Goal: Information Seeking & Learning: Learn about a topic

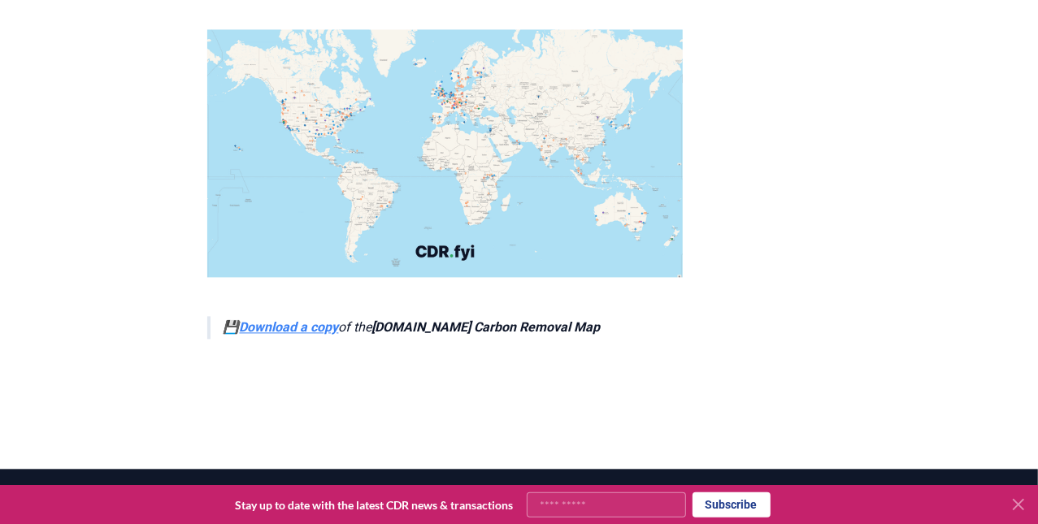
scroll to position [5883, 0]
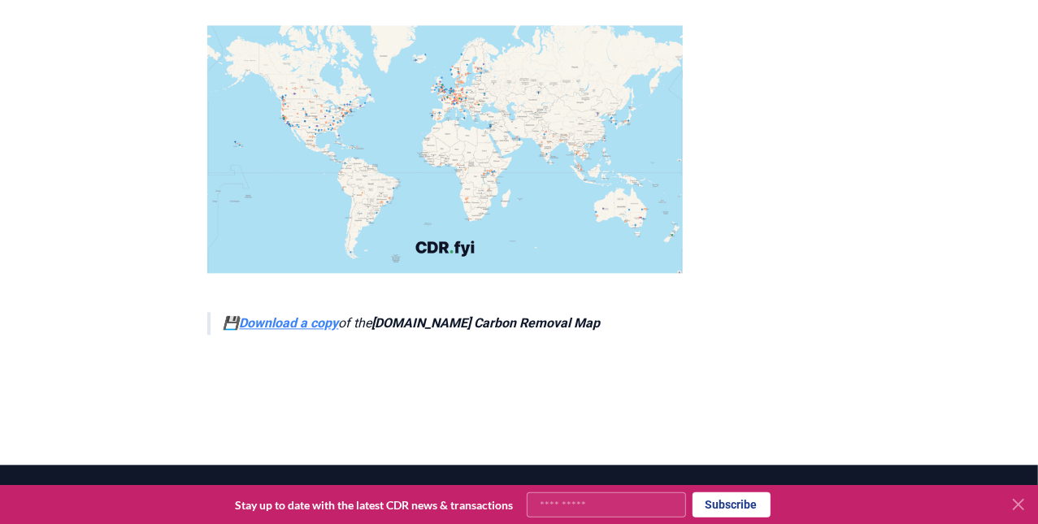
click at [258, 315] on strong "Download a copy" at bounding box center [289, 322] width 99 height 15
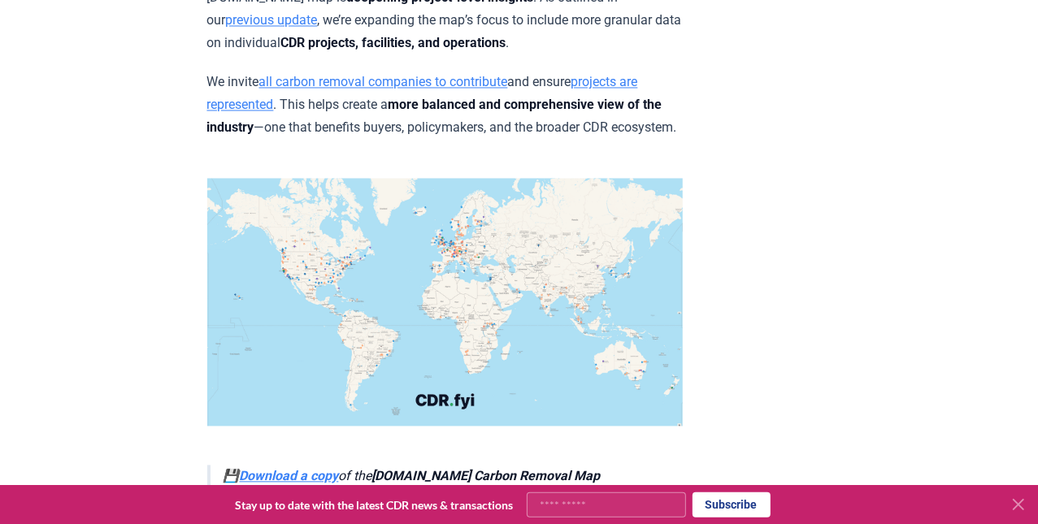
scroll to position [5717, 0]
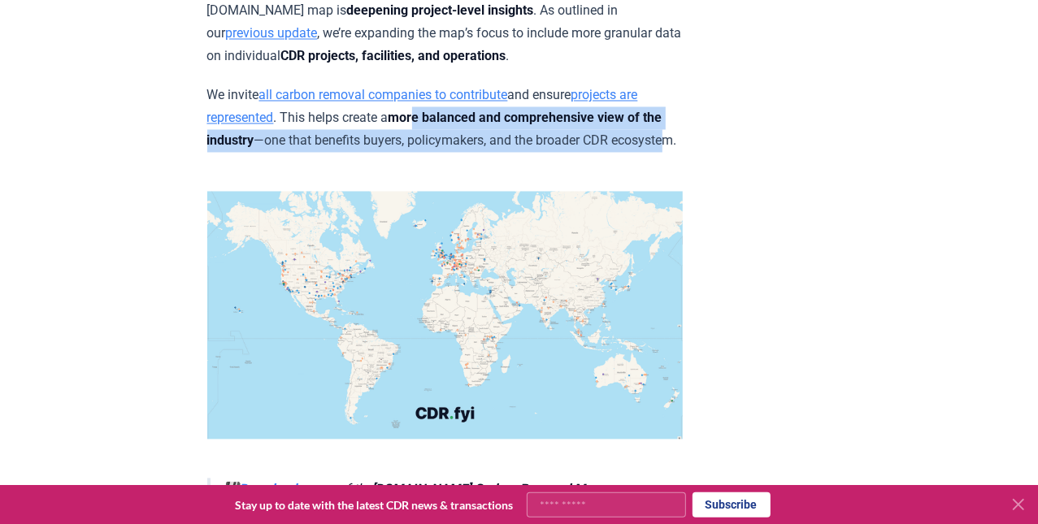
drag, startPoint x: 426, startPoint y: 202, endPoint x: 712, endPoint y: 215, distance: 286.4
click at [683, 152] on p "We invite all carbon removal companies to contribute and ensure projects are re…" at bounding box center [444, 118] width 475 height 68
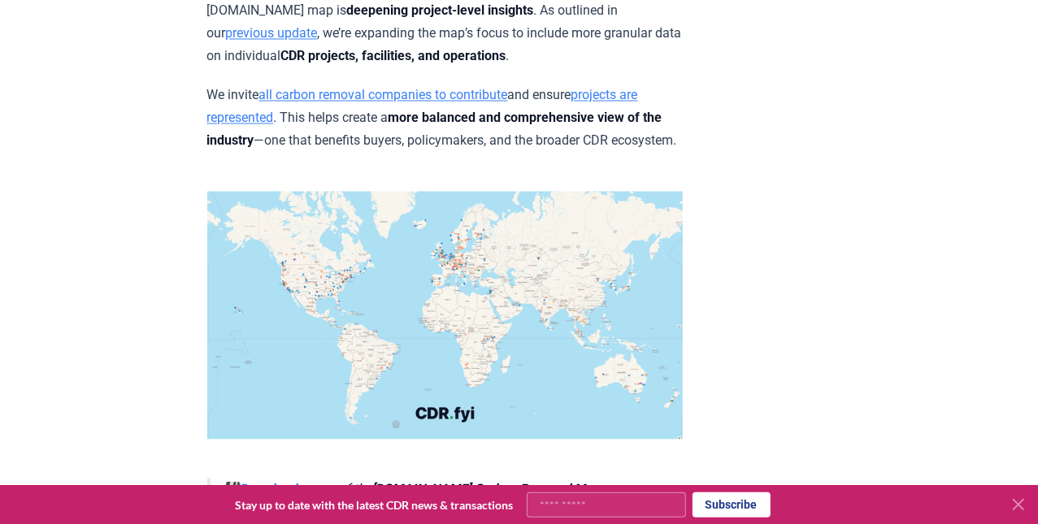
click at [683, 152] on p "We invite all carbon removal companies to contribute and ensure projects are re…" at bounding box center [444, 118] width 475 height 68
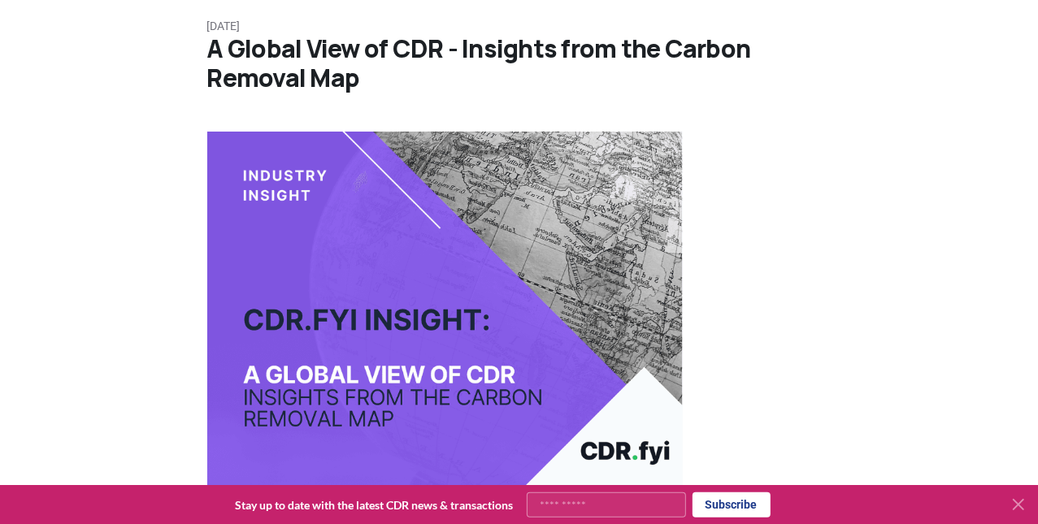
scroll to position [0, 0]
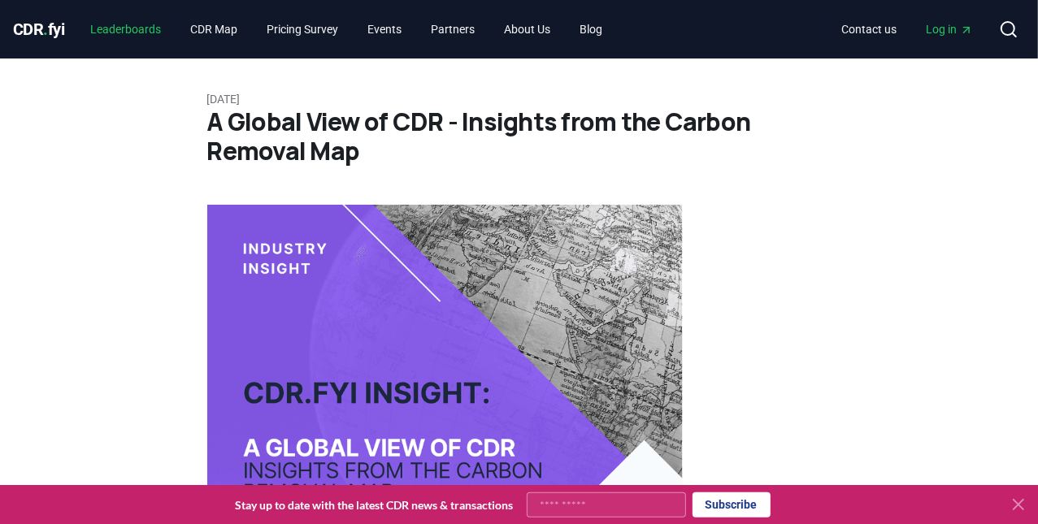
click at [132, 28] on link "Leaderboards" at bounding box center [126, 29] width 97 height 29
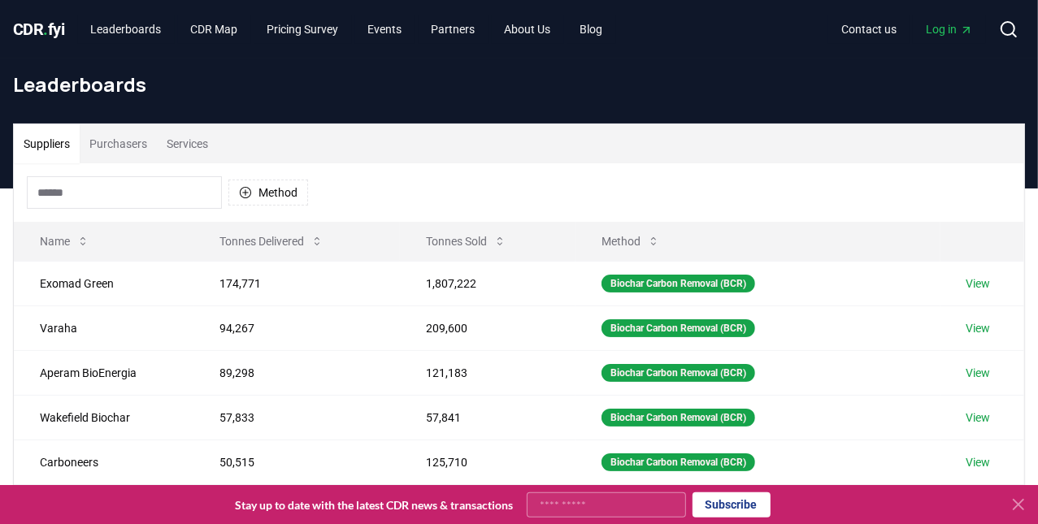
click at [129, 194] on input at bounding box center [124, 192] width 195 height 33
click at [692, 283] on div "Biochar Carbon Removal (BCR)" at bounding box center [678, 284] width 154 height 18
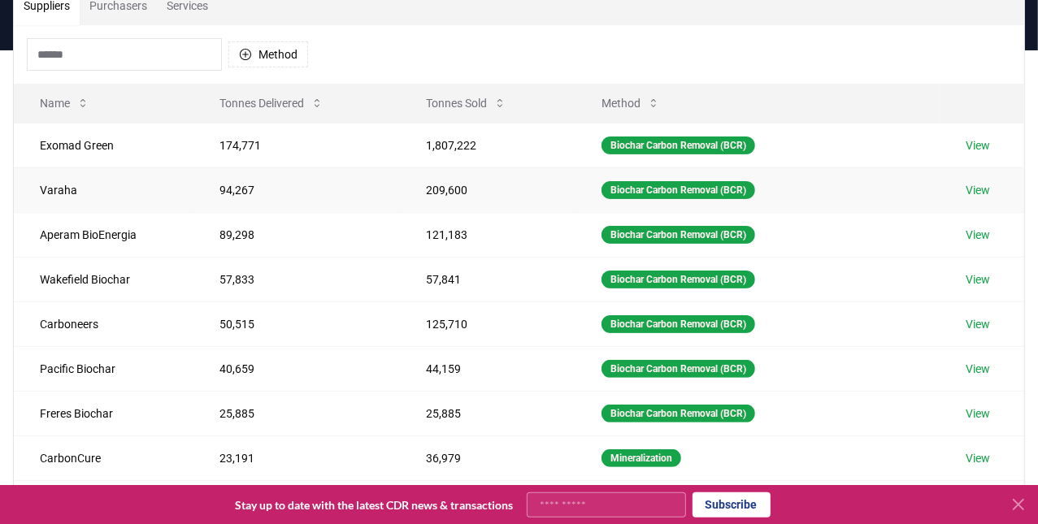
scroll to position [163, 0]
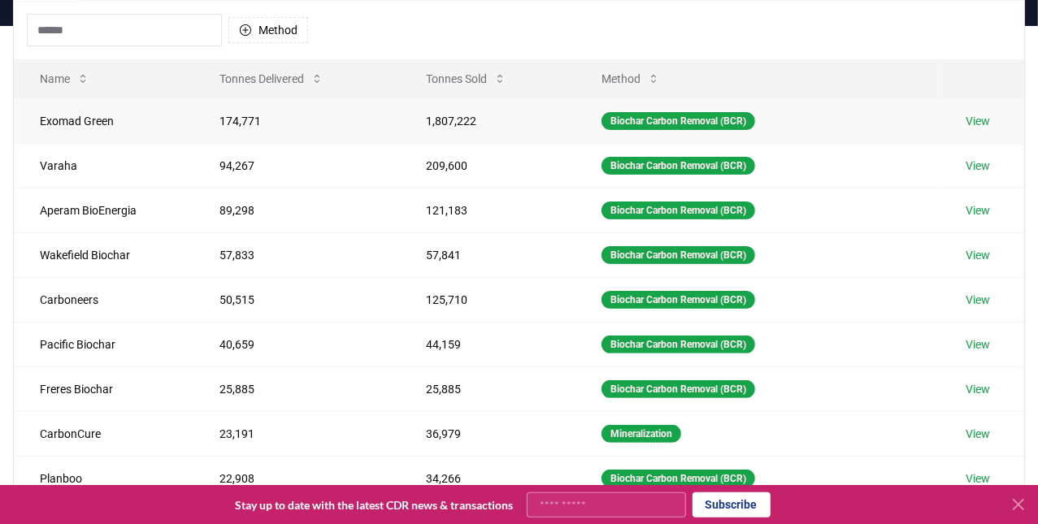
click at [983, 120] on link "View" at bounding box center [978, 121] width 24 height 16
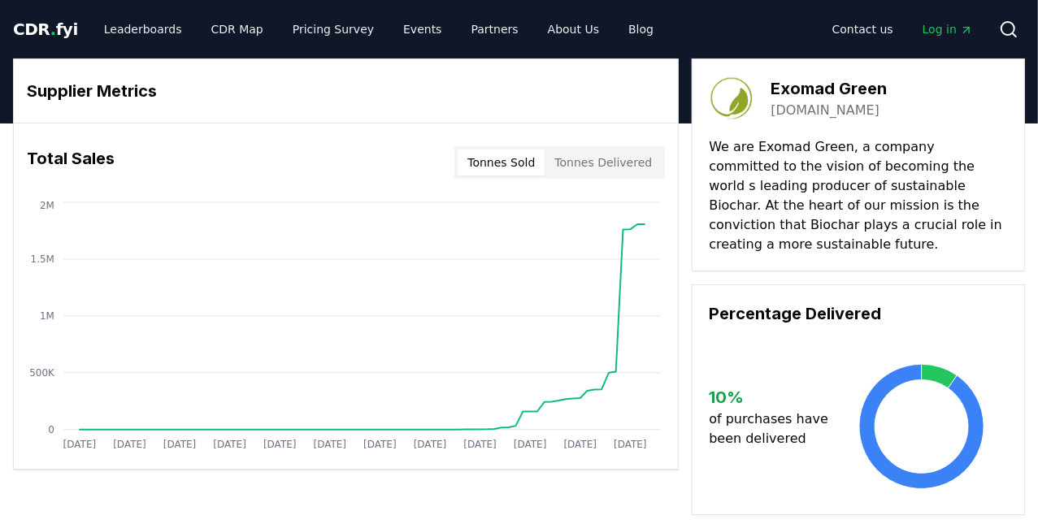
drag, startPoint x: 872, startPoint y: 145, endPoint x: 910, endPoint y: 214, distance: 78.2
drag, startPoint x: 849, startPoint y: 161, endPoint x: 904, endPoint y: 195, distance: 65.0
click at [903, 195] on p "We are Exomad Green, a company committed to the vision of becoming the world s …" at bounding box center [858, 195] width 299 height 117
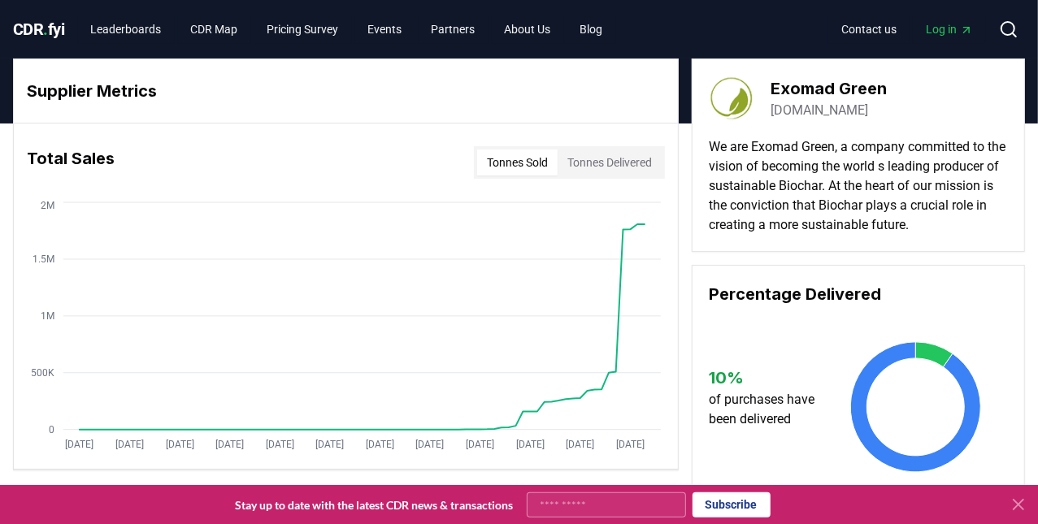
drag, startPoint x: 874, startPoint y: 178, endPoint x: 883, endPoint y: 189, distance: 14.4
click at [883, 189] on p "We are Exomad Green, a company committed to the vision of becoming the world s …" at bounding box center [858, 186] width 299 height 98
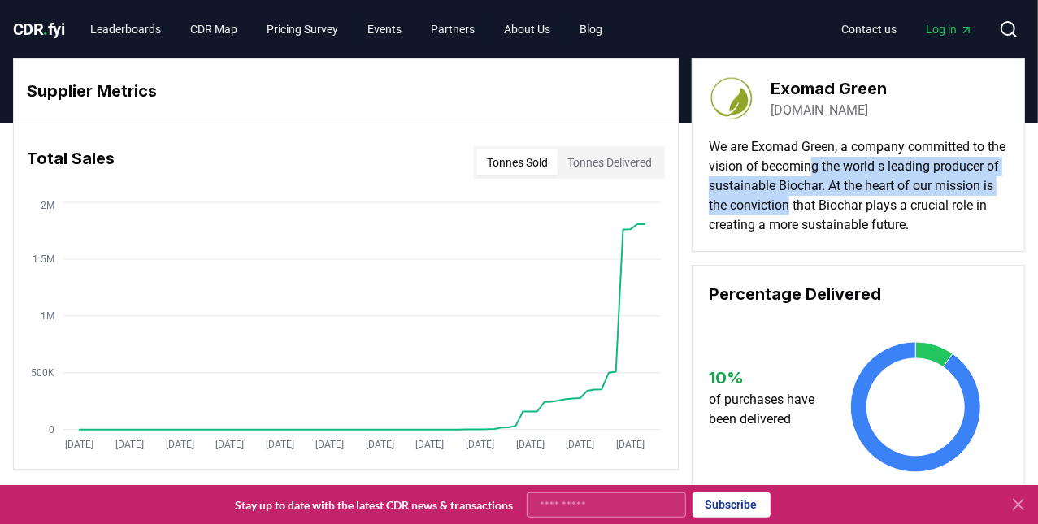
drag, startPoint x: 842, startPoint y: 167, endPoint x: 876, endPoint y: 204, distance: 50.0
click at [876, 204] on p "We are Exomad Green, a company committed to the vision of becoming the world s …" at bounding box center [858, 186] width 299 height 98
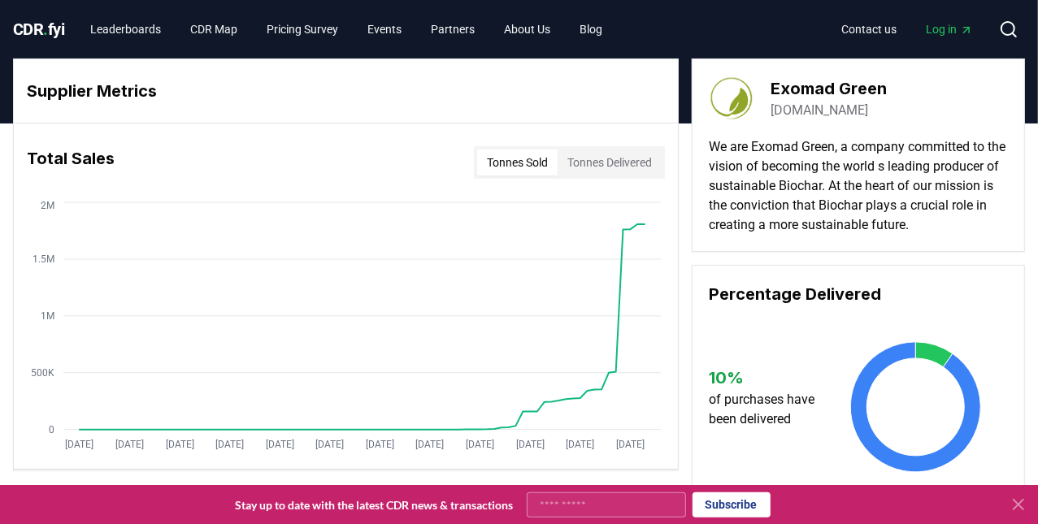
click at [878, 204] on p "We are Exomad Green, a company committed to the vision of becoming the world s …" at bounding box center [858, 186] width 299 height 98
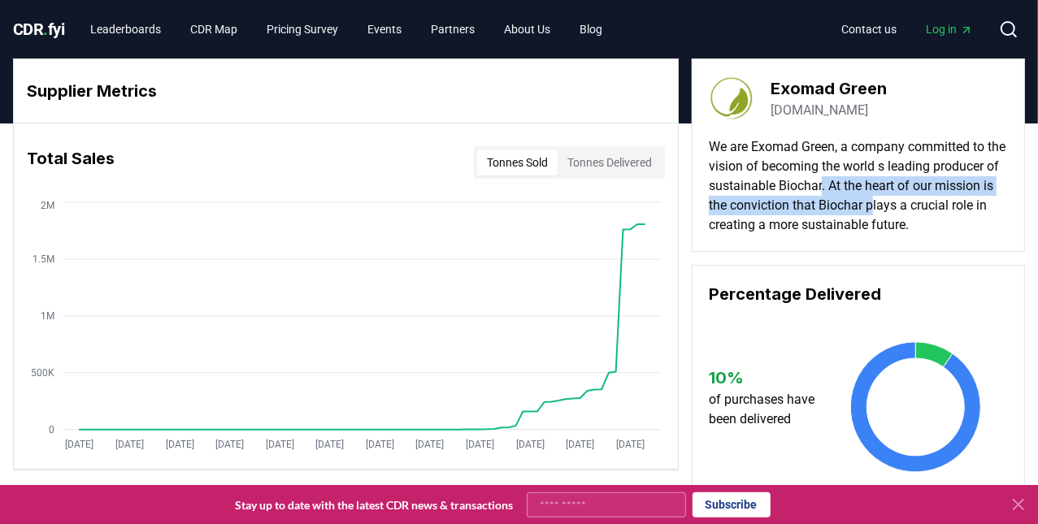
drag, startPoint x: 901, startPoint y: 190, endPoint x: 1003, endPoint y: 206, distance: 103.6
click at [984, 200] on p "We are Exomad Green, a company committed to the vision of becoming the world s …" at bounding box center [858, 186] width 299 height 98
click at [919, 206] on p "We are Exomad Green, a company committed to the vision of becoming the world s …" at bounding box center [858, 186] width 299 height 98
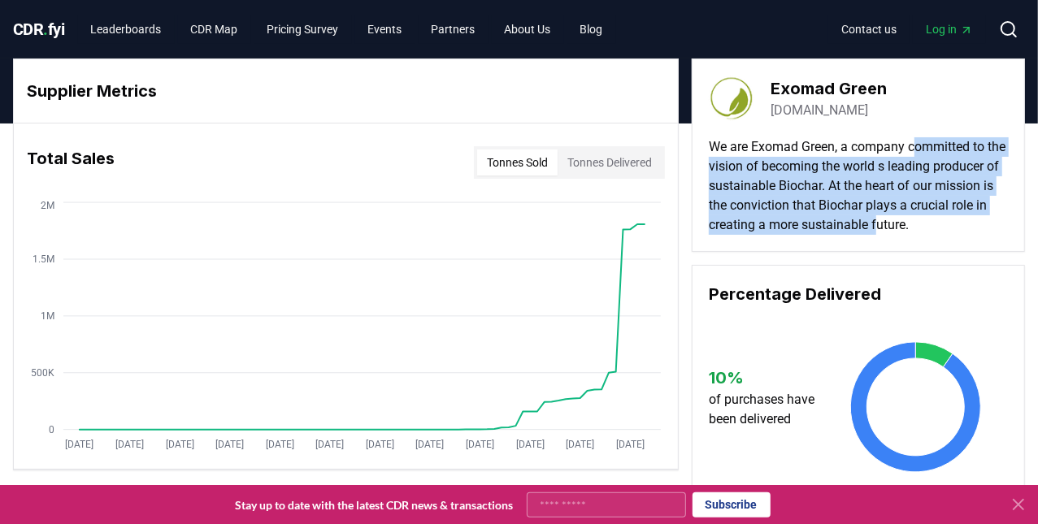
drag, startPoint x: 918, startPoint y: 150, endPoint x: 964, endPoint y: 231, distance: 93.2
click at [964, 231] on p "We are Exomad Green, a company committed to the vision of becoming the world s …" at bounding box center [858, 186] width 299 height 98
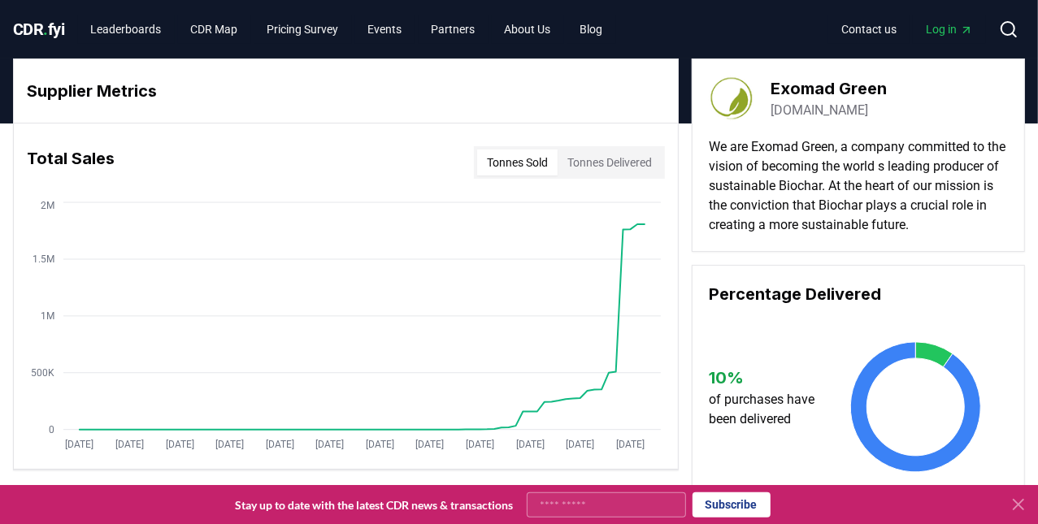
click at [970, 220] on p "We are Exomad Green, a company committed to the vision of becoming the world s …" at bounding box center [858, 186] width 299 height 98
drag, startPoint x: 898, startPoint y: 216, endPoint x: 953, endPoint y: 231, distance: 57.2
click at [953, 231] on p "We are Exomad Green, a company committed to the vision of becoming the world s …" at bounding box center [858, 186] width 299 height 98
click at [956, 228] on p "We are Exomad Green, a company committed to the vision of becoming the world s …" at bounding box center [858, 186] width 299 height 98
click at [595, 158] on button "Tonnes Delivered" at bounding box center [610, 163] width 104 height 26
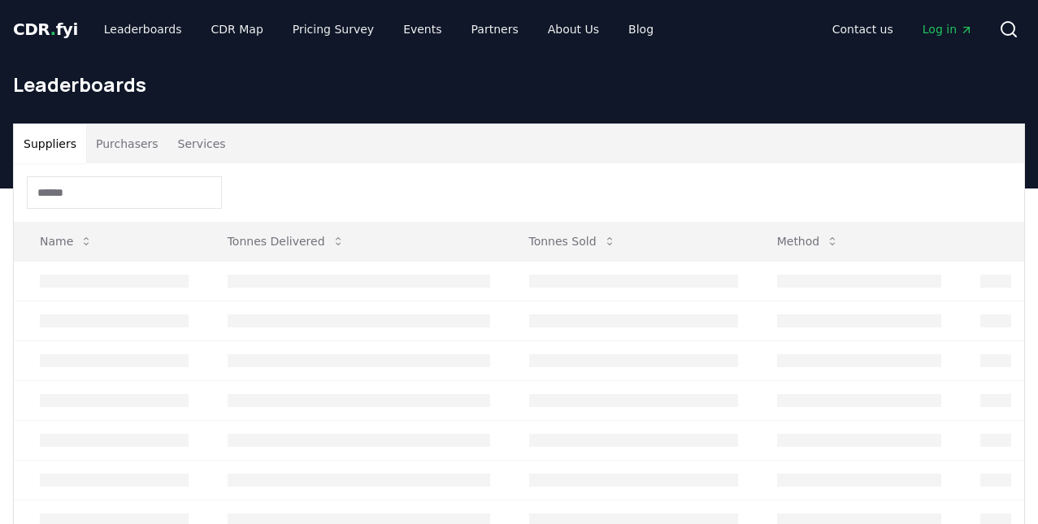
scroll to position [163, 0]
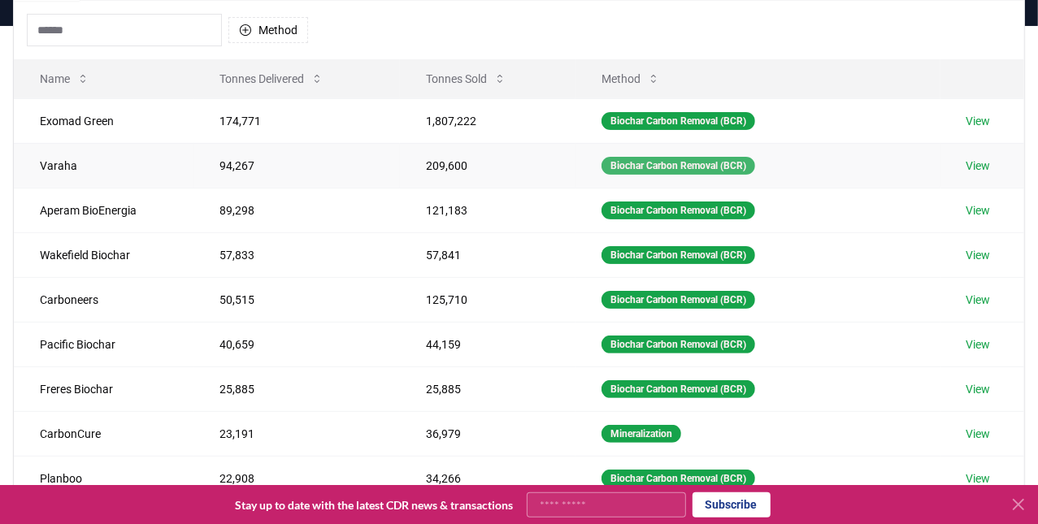
click at [648, 164] on div "Biochar Carbon Removal (BCR)" at bounding box center [678, 166] width 154 height 18
click at [985, 167] on link "View" at bounding box center [978, 166] width 24 height 16
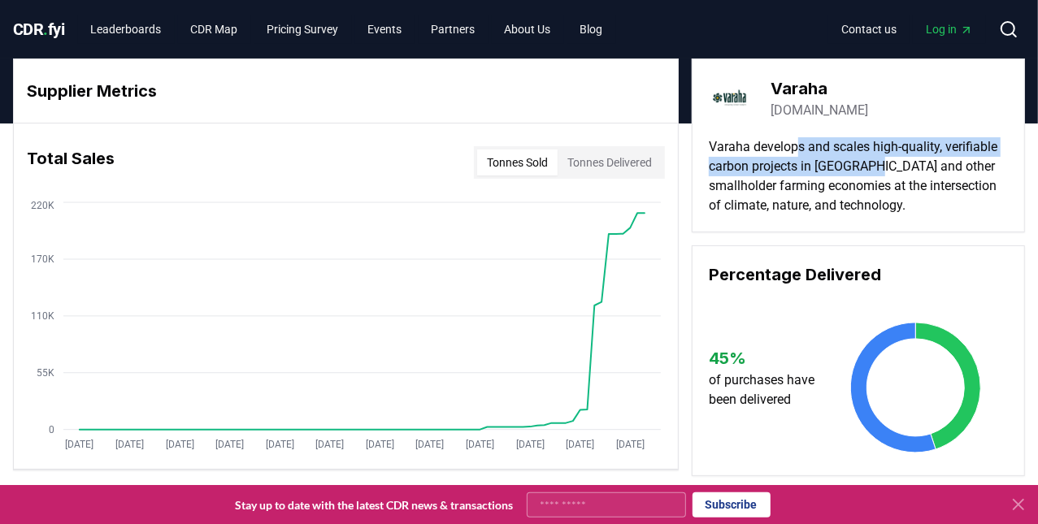
drag, startPoint x: 800, startPoint y: 147, endPoint x: 871, endPoint y: 162, distance: 73.0
click at [871, 162] on p "Varaha develops and scales high-quality, verifiable carbon projects in India an…" at bounding box center [858, 176] width 299 height 78
drag, startPoint x: 840, startPoint y: 147, endPoint x: 849, endPoint y: 162, distance: 17.1
click at [849, 162] on p "Varaha develops and scales high-quality, verifiable carbon projects in India an…" at bounding box center [858, 176] width 299 height 78
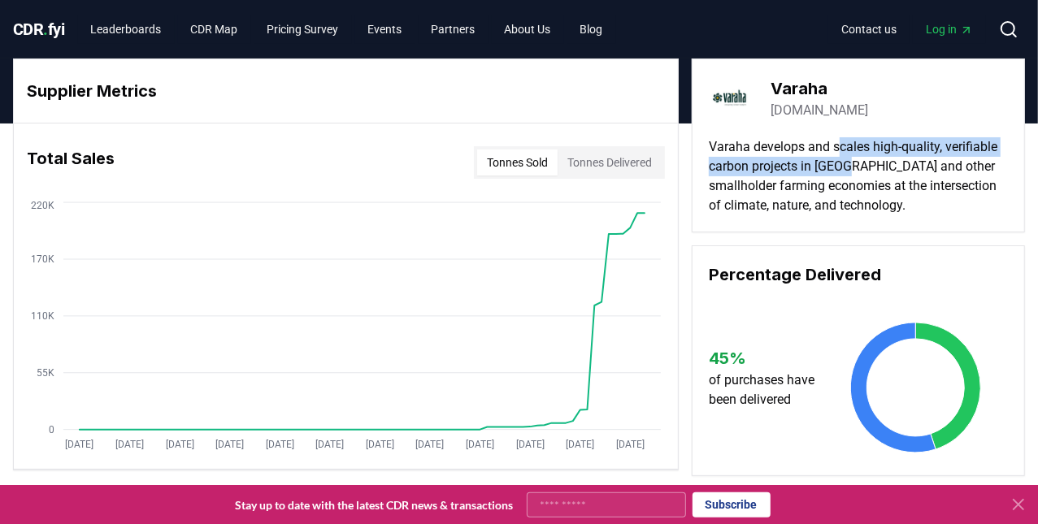
click at [849, 162] on p "Varaha develops and scales high-quality, verifiable carbon projects in India an…" at bounding box center [858, 176] width 299 height 78
drag, startPoint x: 741, startPoint y: 158, endPoint x: 857, endPoint y: 163, distance: 115.5
click at [857, 163] on p "Varaha develops and scales high-quality, verifiable carbon projects in India an…" at bounding box center [858, 176] width 299 height 78
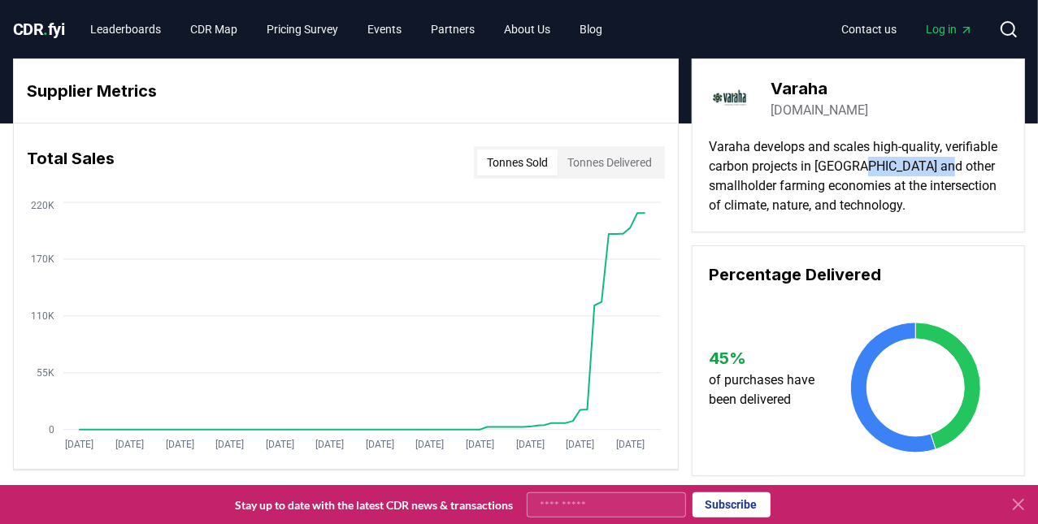
drag, startPoint x: 859, startPoint y: 162, endPoint x: 940, endPoint y: 174, distance: 82.2
click at [940, 174] on p "Varaha develops and scales high-quality, verifiable carbon projects in India an…" at bounding box center [858, 176] width 299 height 78
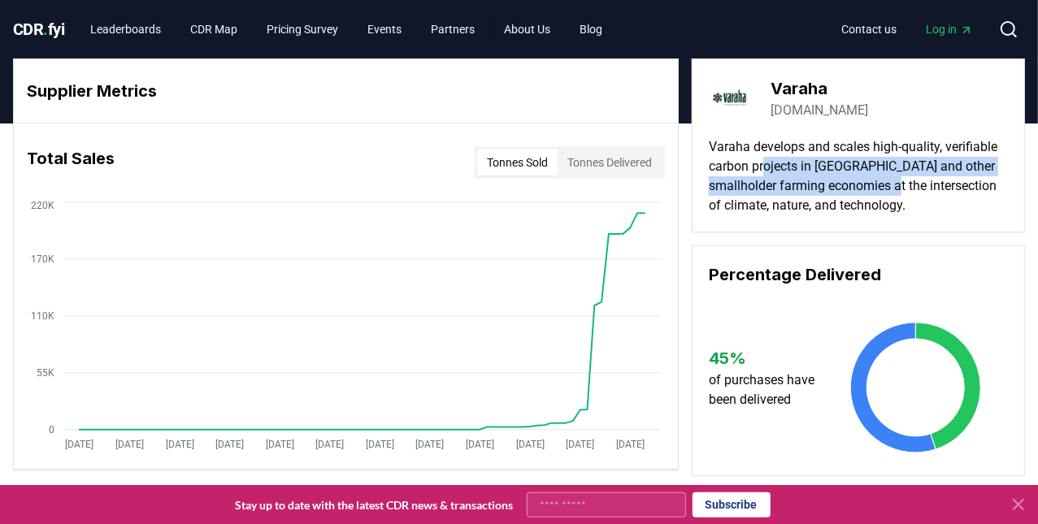
drag, startPoint x: 772, startPoint y: 176, endPoint x: 899, endPoint y: 183, distance: 127.0
click at [899, 183] on p "Varaha develops and scales high-quality, verifiable carbon projects in India an…" at bounding box center [858, 176] width 299 height 78
click at [900, 183] on p "Varaha develops and scales high-quality, verifiable carbon projects in India an…" at bounding box center [858, 176] width 299 height 78
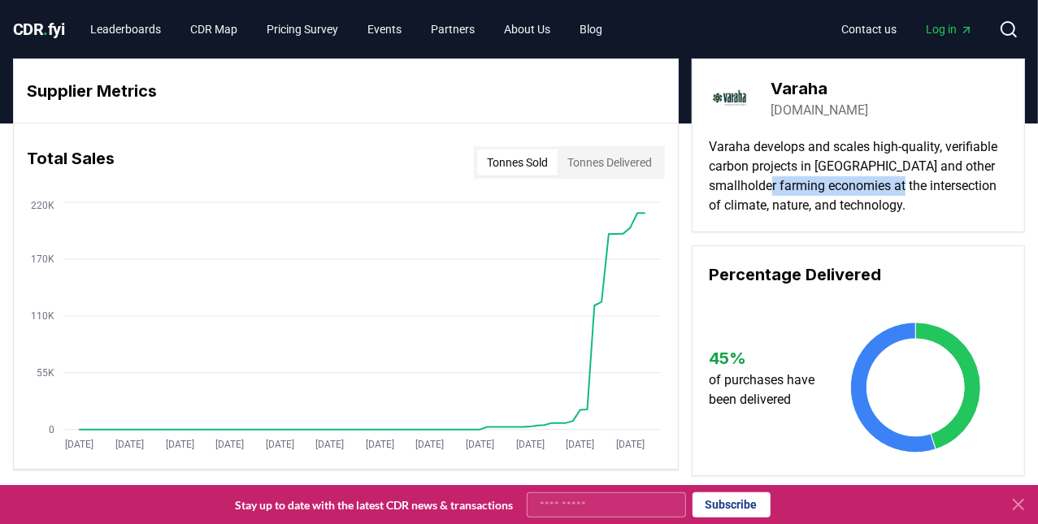
drag, startPoint x: 770, startPoint y: 182, endPoint x: 919, endPoint y: 187, distance: 149.6
click at [919, 187] on p "Varaha develops and scales high-quality, verifiable carbon projects in India an…" at bounding box center [858, 176] width 299 height 78
drag, startPoint x: 743, startPoint y: 192, endPoint x: 814, endPoint y: 203, distance: 72.4
click at [814, 203] on p "Varaha develops and scales high-quality, verifiable carbon projects in India an…" at bounding box center [858, 176] width 299 height 78
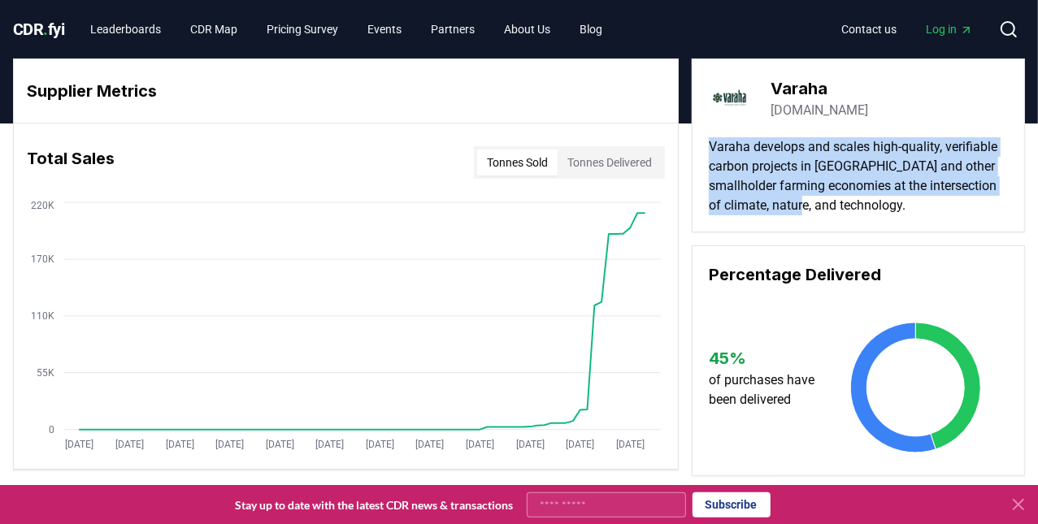
drag, startPoint x: 814, startPoint y: 203, endPoint x: 697, endPoint y: 145, distance: 131.6
click at [697, 145] on div "Varaha varaha.earth Varaha develops and scales high-quality, verifiable carbon …" at bounding box center [858, 146] width 333 height 174
click at [836, 149] on p "Varaha develops and scales high-quality, verifiable carbon projects in India an…" at bounding box center [858, 176] width 299 height 78
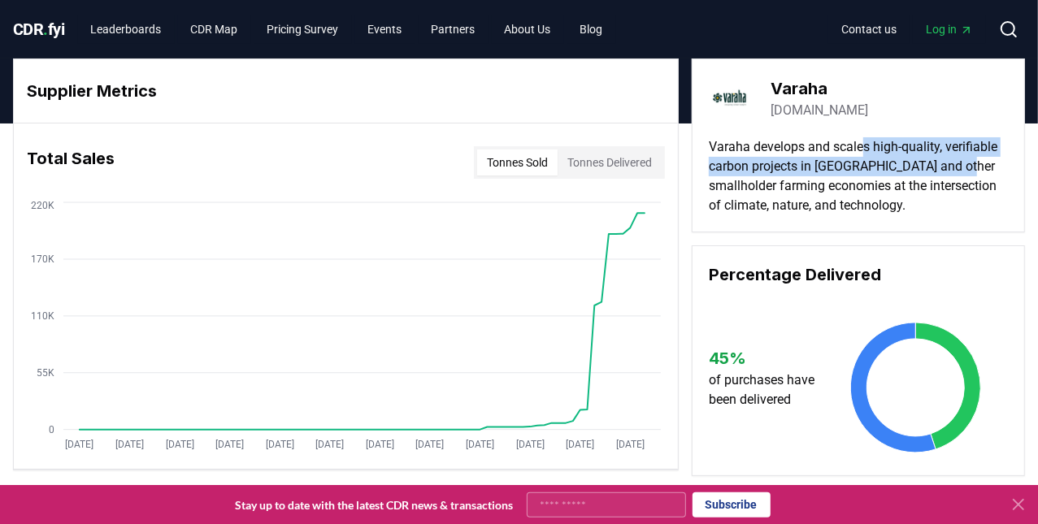
drag, startPoint x: 864, startPoint y: 150, endPoint x: 958, endPoint y: 160, distance: 94.9
click at [958, 160] on p "Varaha develops and scales high-quality, verifiable carbon projects in India an…" at bounding box center [858, 176] width 299 height 78
click at [895, 160] on p "Varaha develops and scales high-quality, verifiable carbon projects in India an…" at bounding box center [858, 176] width 299 height 78
drag, startPoint x: 801, startPoint y: 167, endPoint x: 923, endPoint y: 171, distance: 122.0
click at [922, 171] on p "Varaha develops and scales high-quality, verifiable carbon projects in India an…" at bounding box center [858, 176] width 299 height 78
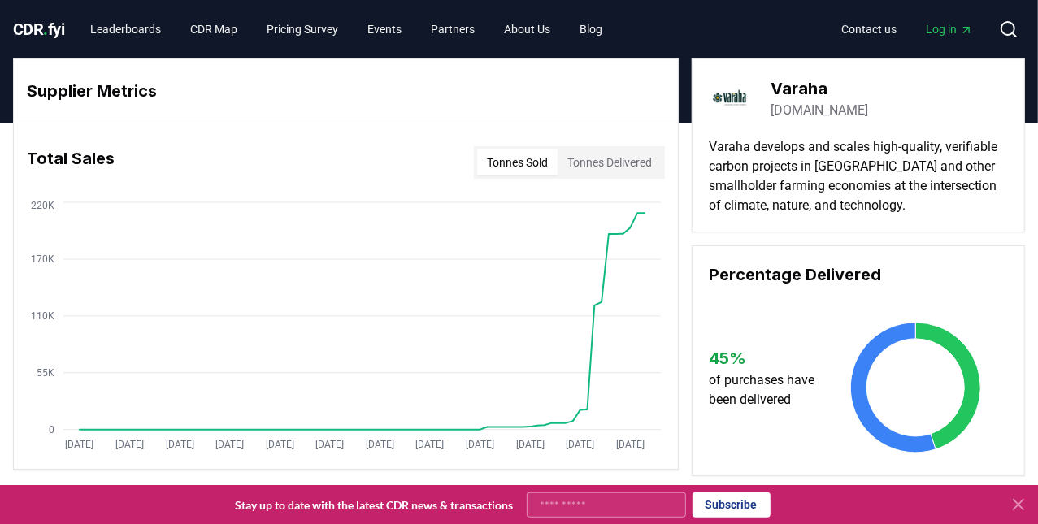
click at [923, 171] on p "Varaha develops and scales high-quality, verifiable carbon projects in India an…" at bounding box center [858, 176] width 299 height 78
drag, startPoint x: 733, startPoint y: 180, endPoint x: 887, endPoint y: 183, distance: 153.6
click at [883, 183] on p "Varaha develops and scales high-quality, verifiable carbon projects in India an…" at bounding box center [858, 176] width 299 height 78
drag, startPoint x: 887, startPoint y: 183, endPoint x: 969, endPoint y: 181, distance: 82.1
click at [940, 183] on p "Varaha develops and scales high-quality, verifiable carbon projects in India an…" at bounding box center [858, 176] width 299 height 78
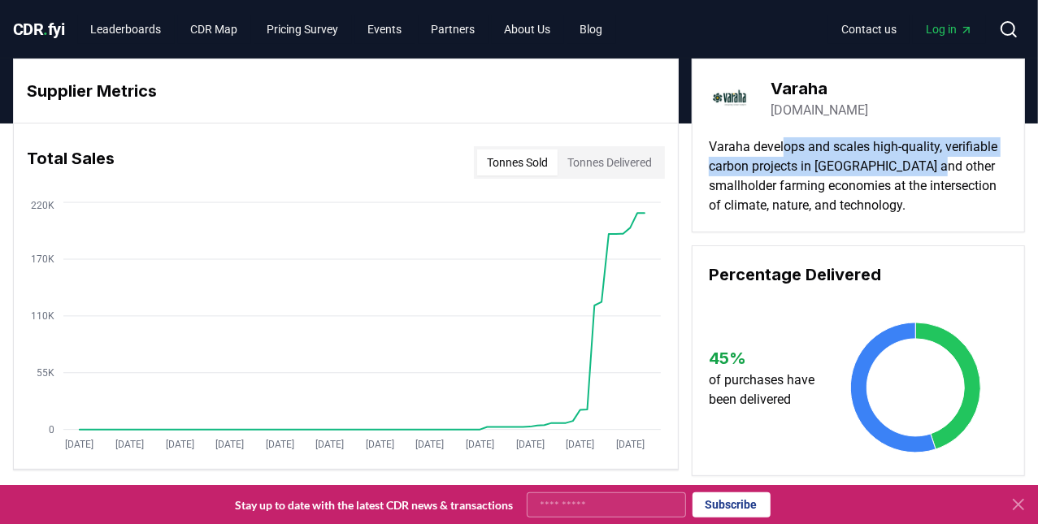
drag, startPoint x: 785, startPoint y: 153, endPoint x: 937, endPoint y: 174, distance: 153.5
click at [937, 174] on p "Varaha develops and scales high-quality, verifiable carbon projects in India an…" at bounding box center [858, 176] width 299 height 78
click at [936, 174] on p "Varaha develops and scales high-quality, verifiable carbon projects in India an…" at bounding box center [858, 176] width 299 height 78
